Goal: Transaction & Acquisition: Purchase product/service

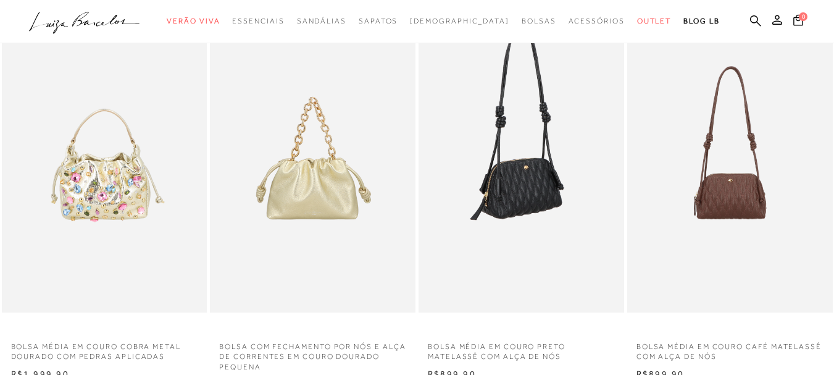
scroll to position [247, 0]
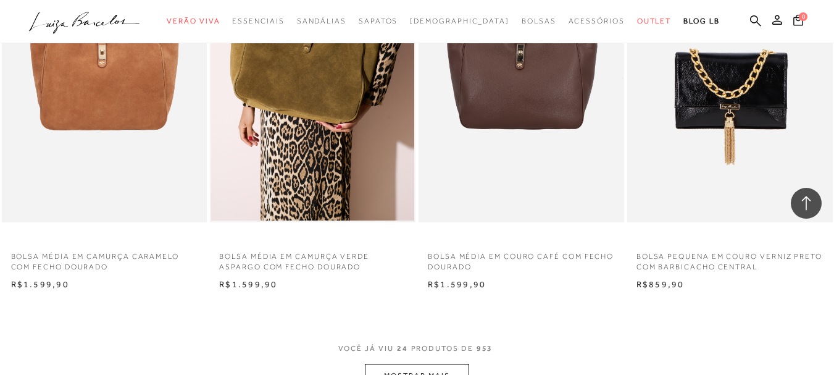
scroll to position [2222, 0]
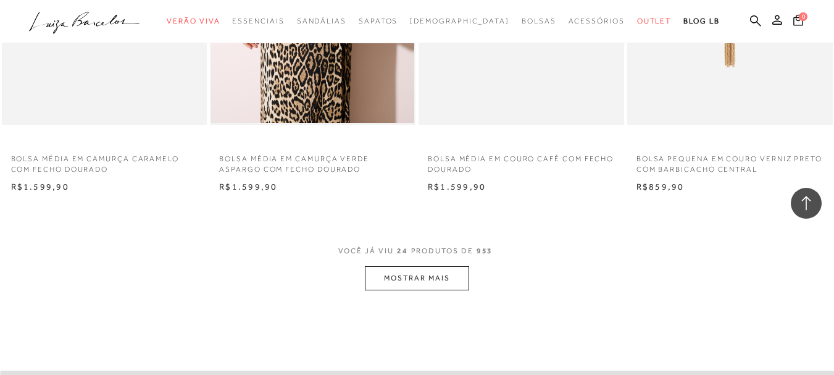
click at [429, 278] on button "MOSTRAR MAIS" at bounding box center [417, 278] width 104 height 24
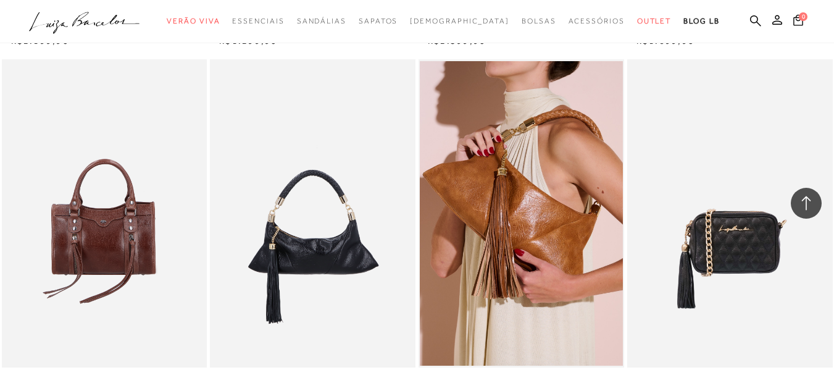
scroll to position [4690, 0]
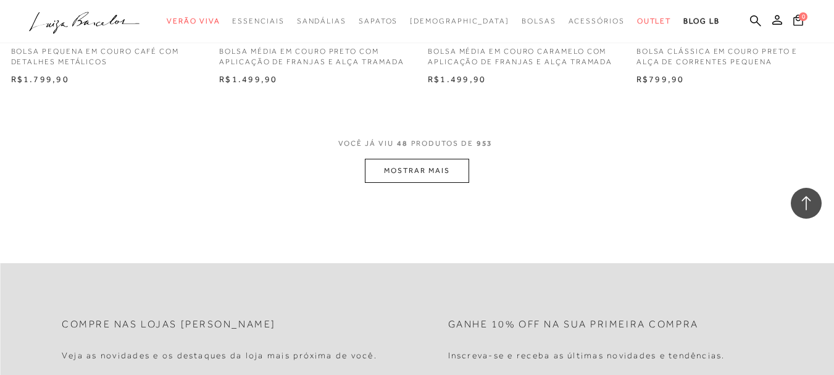
click at [408, 171] on button "MOSTRAR MAIS" at bounding box center [417, 171] width 104 height 24
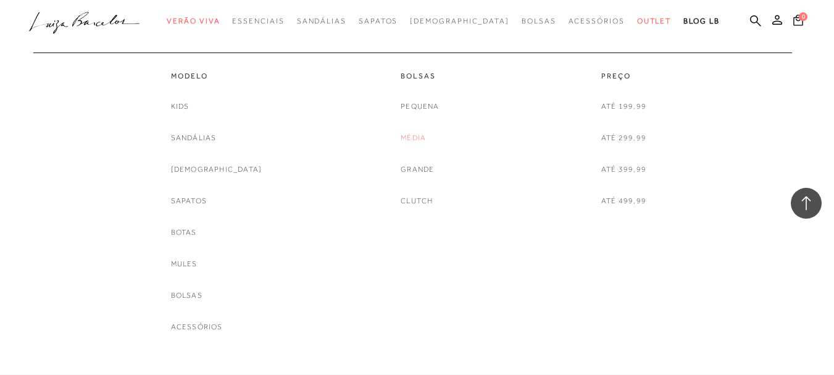
click at [413, 137] on link "Média" at bounding box center [412, 137] width 25 height 13
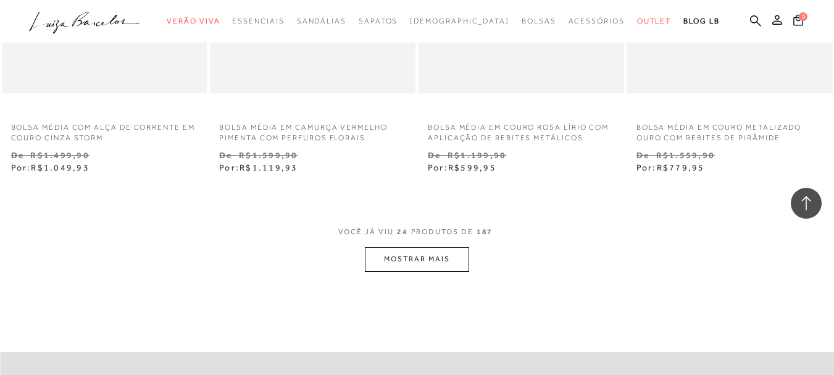
scroll to position [2345, 0]
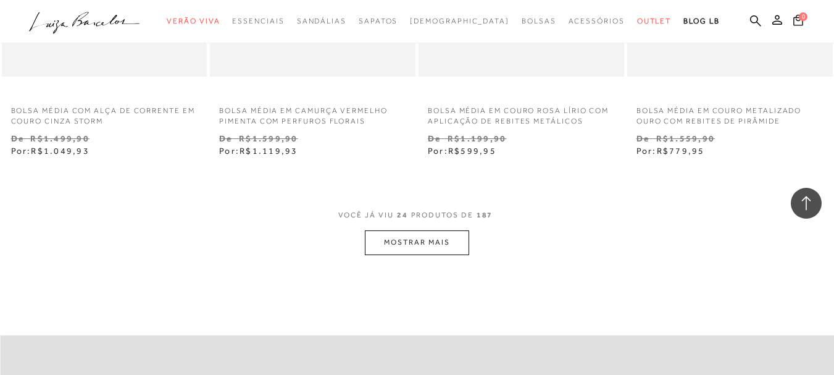
click at [436, 236] on button "MOSTRAR MAIS" at bounding box center [417, 242] width 104 height 24
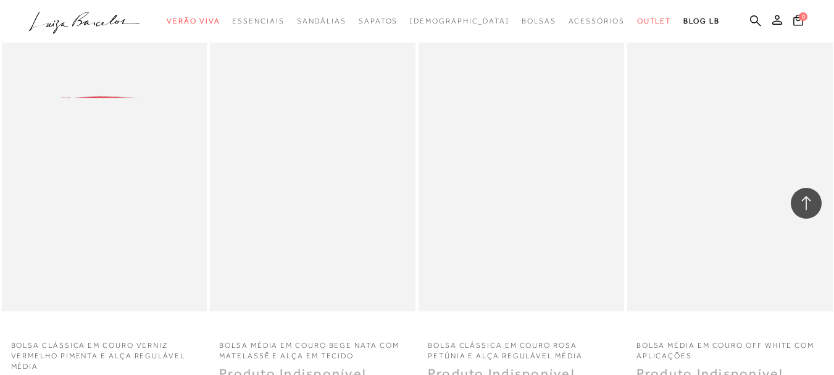
scroll to position [4073, 0]
